Goal: Communication & Community: Answer question/provide support

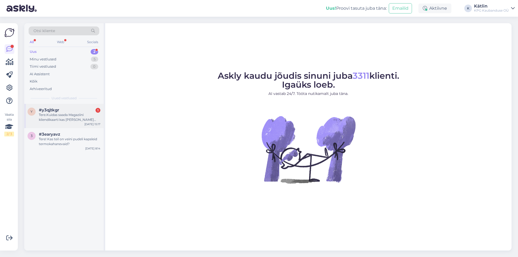
click at [57, 116] on div "Tere.Kuidas saada Magaziini kliendikaarti kas [PERSON_NAME] [PERSON_NAME] või […" at bounding box center [69, 117] width 61 height 10
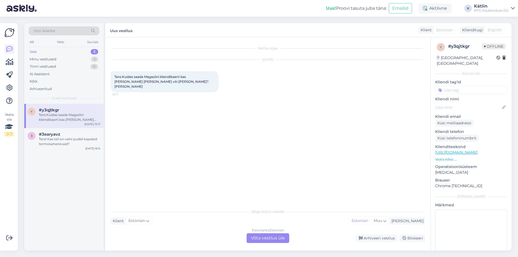
click at [262, 237] on div "Estonian to Estonian Võta vestlus üle" at bounding box center [267, 238] width 43 height 10
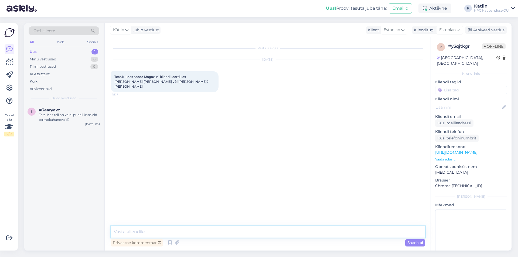
click at [260, 232] on textarea at bounding box center [268, 231] width 314 height 11
paste textarea "[URL][DOMAIN_NAME]"
type textarea "Tere! Kliendikaardi saab vormistada kaupluses koha peal. [URL][DOMAIN_NAME]"
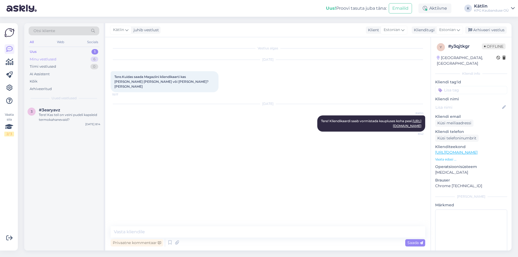
click at [52, 59] on div "Minu vestlused" at bounding box center [43, 59] width 27 height 5
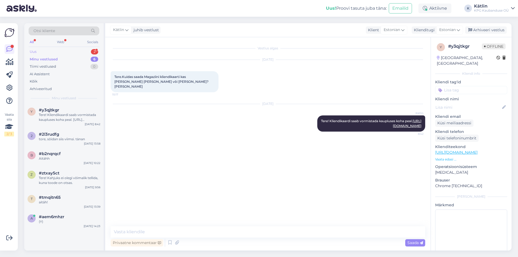
click at [52, 52] on div "Uus 2" at bounding box center [64, 52] width 71 height 8
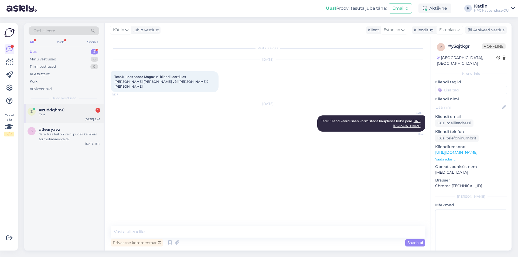
click at [73, 108] on div "#zuddqhm0 1" at bounding box center [69, 110] width 61 height 5
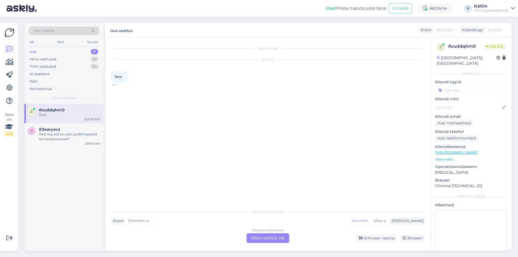
click at [265, 238] on div "Estonian to Estonian Võta vestlus üle" at bounding box center [267, 238] width 43 height 10
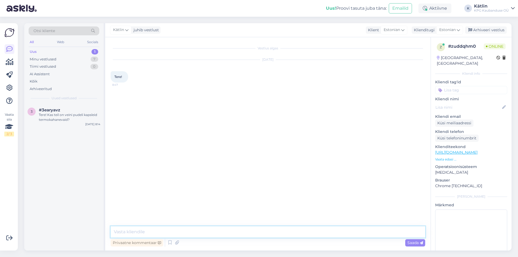
click at [258, 230] on textarea at bounding box center [268, 231] width 314 height 11
type textarea "Tere!"
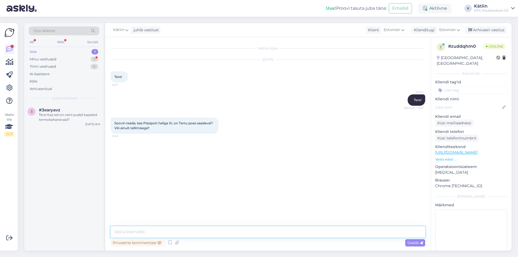
click at [144, 228] on textarea at bounding box center [268, 231] width 314 height 11
click at [477, 150] on link "[URL][DOMAIN_NAME]" at bounding box center [456, 152] width 42 height 5
click at [145, 233] on textarea at bounding box center [268, 231] width 314 height 11
paste textarea "5552 0333"
type textarea "Jah, peaks olema saadaval ka Tartu poes. Et [PERSON_NAME], võite siiski otse ka…"
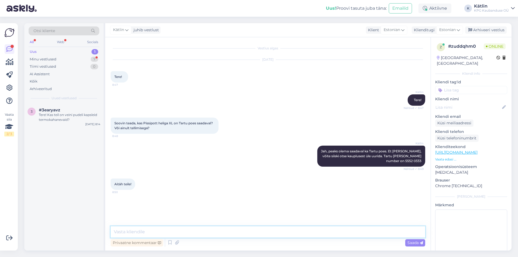
click at [131, 230] on textarea at bounding box center [268, 231] width 314 height 11
